Goal: Information Seeking & Learning: Learn about a topic

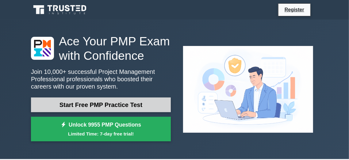
click at [134, 105] on link "Start Free PMP Practice Test" at bounding box center [101, 104] width 140 height 15
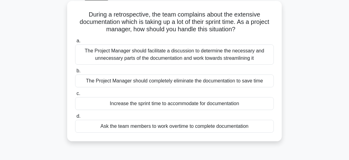
scroll to position [32, 0]
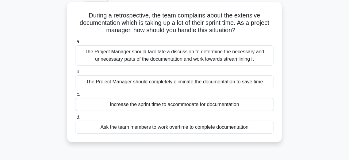
click at [129, 106] on div "Increase the sprint time to accommodate for documentation" at bounding box center [174, 104] width 199 height 13
click at [75, 97] on input "c. Increase the sprint time to accommodate for documentation" at bounding box center [75, 95] width 0 height 4
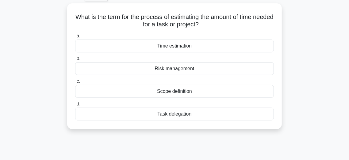
scroll to position [0, 0]
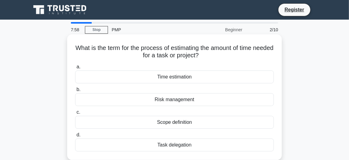
click at [163, 103] on div "Risk management" at bounding box center [174, 99] width 199 height 13
click at [75, 92] on input "b. Risk management" at bounding box center [75, 90] width 0 height 4
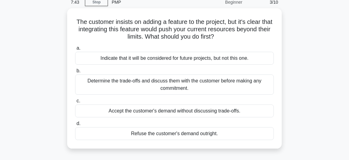
scroll to position [27, 0]
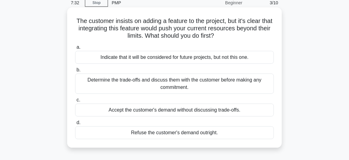
click at [147, 81] on div "Determine the trade-offs and discuss them with the customer before making any c…" at bounding box center [174, 84] width 199 height 20
click at [75, 72] on input "b. Determine the trade-offs and discuss them with the customer before making an…" at bounding box center [75, 70] width 0 height 4
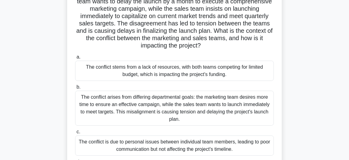
scroll to position [63, 0]
click at [13, 125] on main "7:16 Stop PMP Beginner 4/10 As a project manager, you observe that the marketin…" at bounding box center [174, 111] width 349 height 311
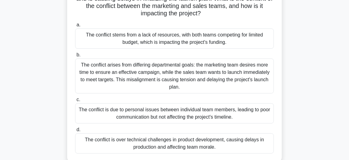
scroll to position [94, 0]
click at [151, 113] on div "The conflict is due to personal issues between individual team members, leading…" at bounding box center [174, 113] width 199 height 20
click at [75, 101] on input "c. The conflict is due to personal issues between individual team members, lead…" at bounding box center [75, 99] width 0 height 4
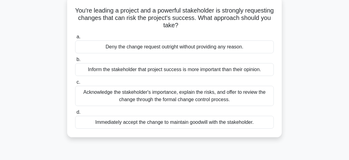
scroll to position [39, 0]
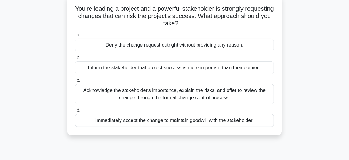
click at [148, 101] on div "Acknowledge the stakeholder's importance, explain the risks, and offer to revie…" at bounding box center [174, 94] width 199 height 20
click at [75, 82] on input "c. Acknowledge the stakeholder's importance, explain the risks, and offer to re…" at bounding box center [75, 80] width 0 height 4
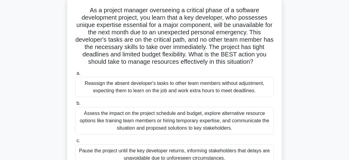
click at [148, 101] on label "b. Assess the impact on the project schedule and budget, explore alternative re…" at bounding box center [174, 117] width 199 height 35
click at [75, 101] on input "b. Assess the impact on the project schedule and budget, explore alternative re…" at bounding box center [75, 103] width 0 height 4
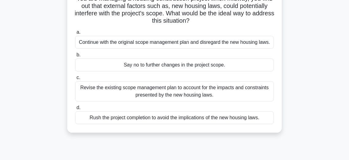
scroll to position [53, 0]
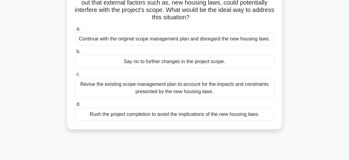
click at [136, 92] on div "Revise the existing scope management plan to account for the impacts and constr…" at bounding box center [174, 88] width 199 height 20
click at [75, 76] on input "c. Revise the existing scope management plan to account for the impacts and con…" at bounding box center [75, 74] width 0 height 4
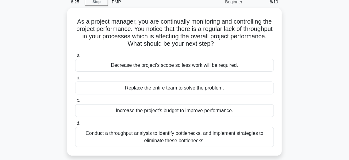
scroll to position [28, 0]
